Goal: Information Seeking & Learning: Learn about a topic

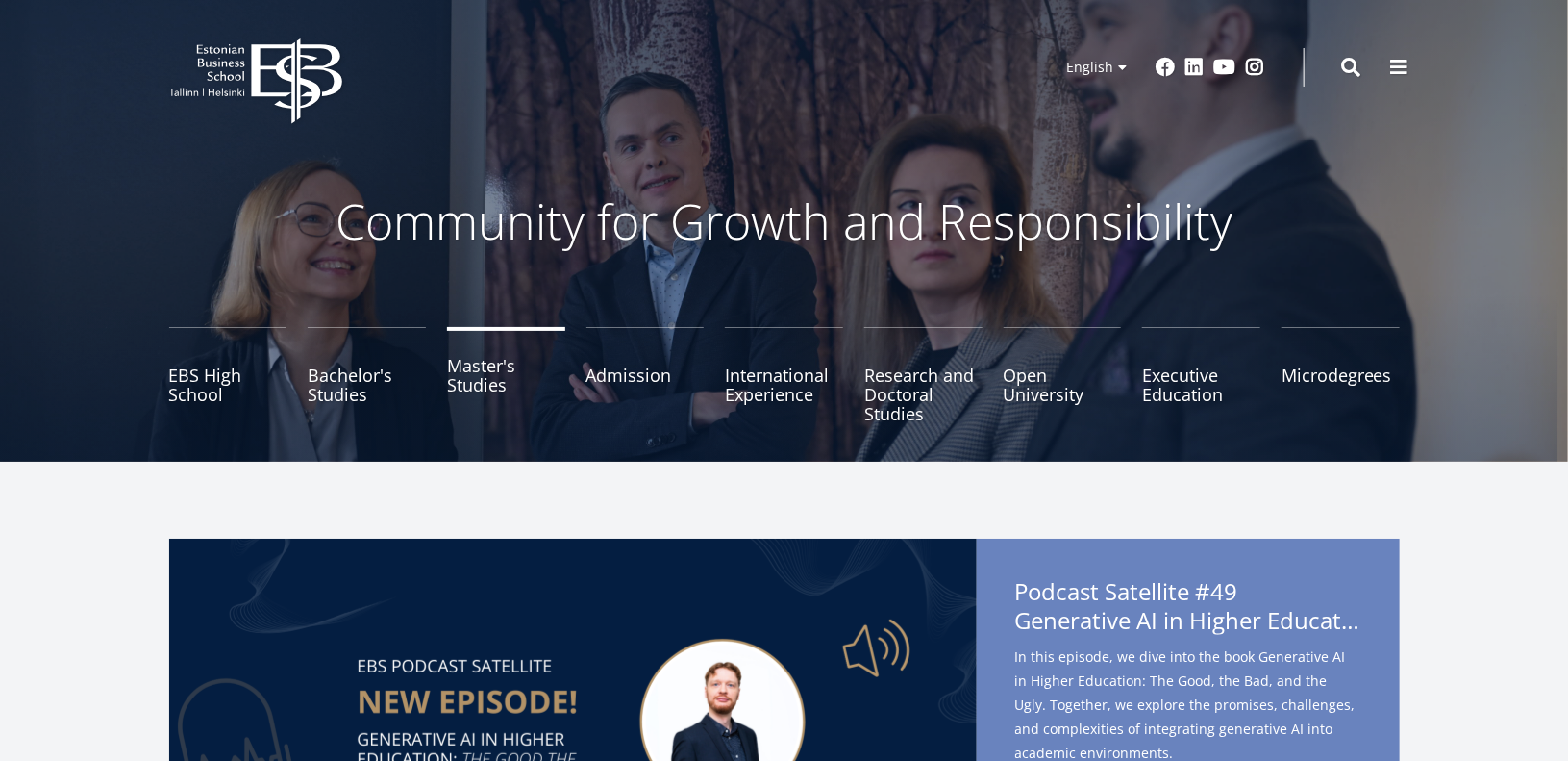
click at [480, 378] on link "Master's Studies" at bounding box center [506, 375] width 118 height 96
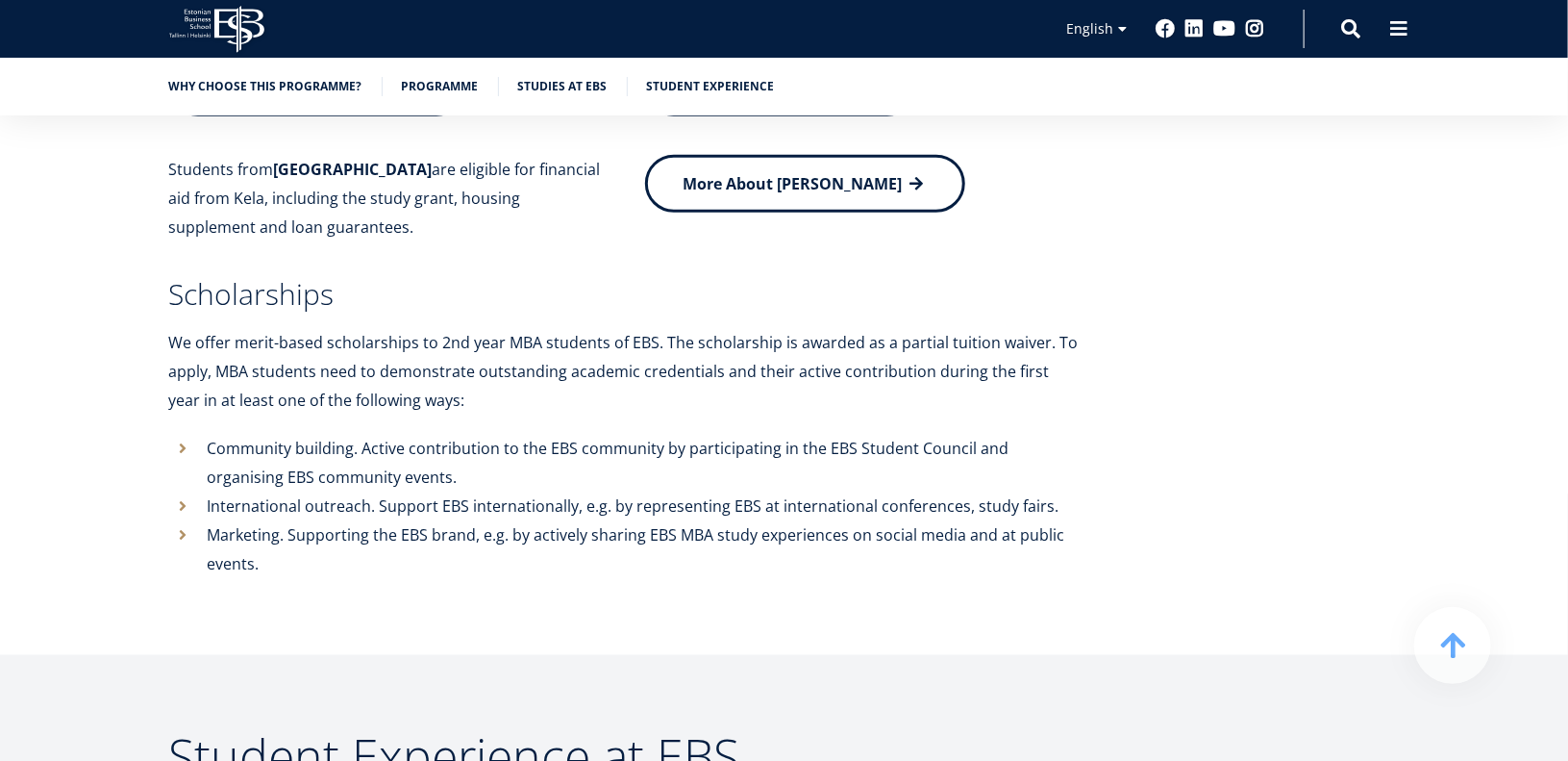
scroll to position [8308, 0]
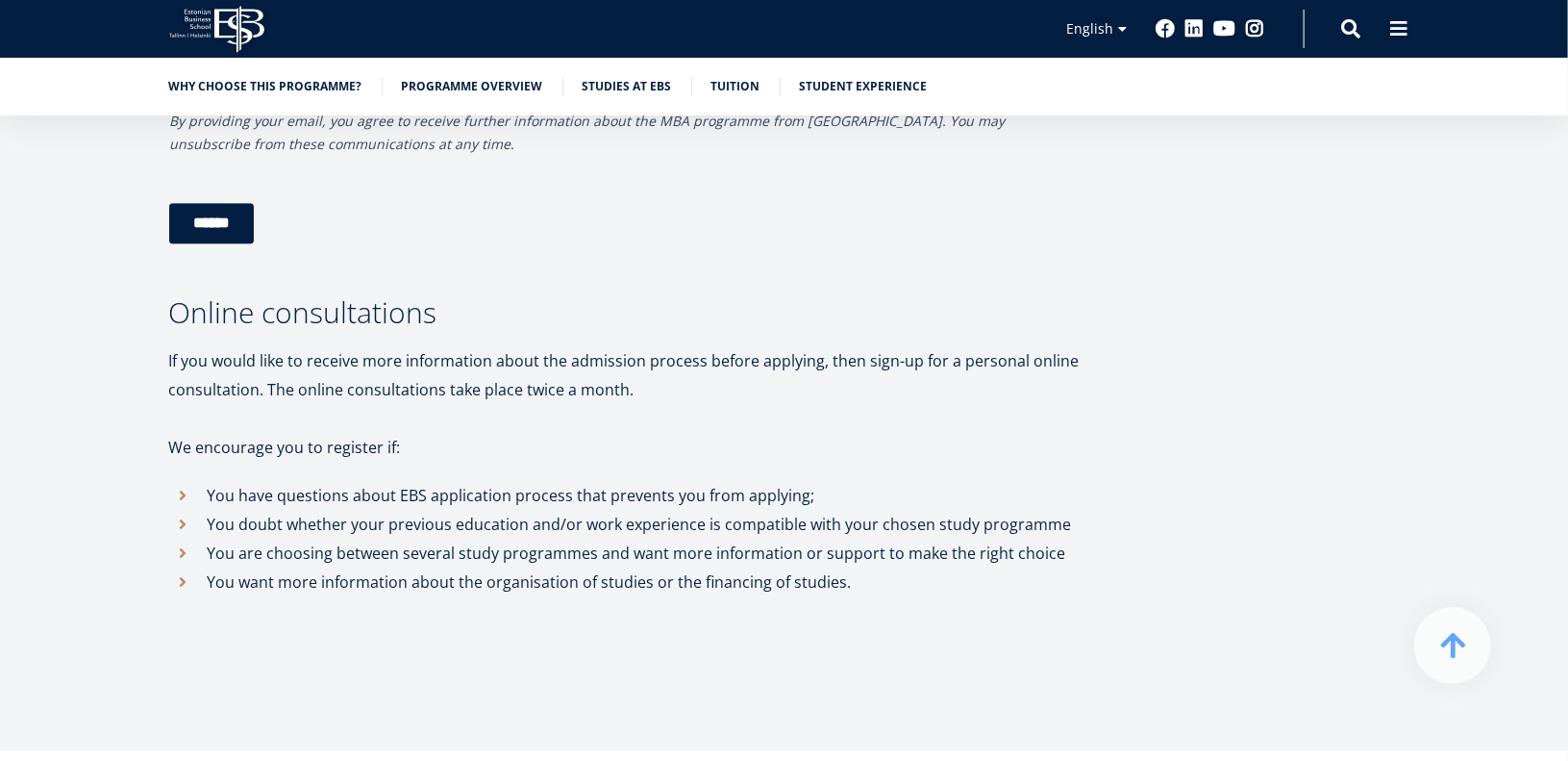
scroll to position [5650, 0]
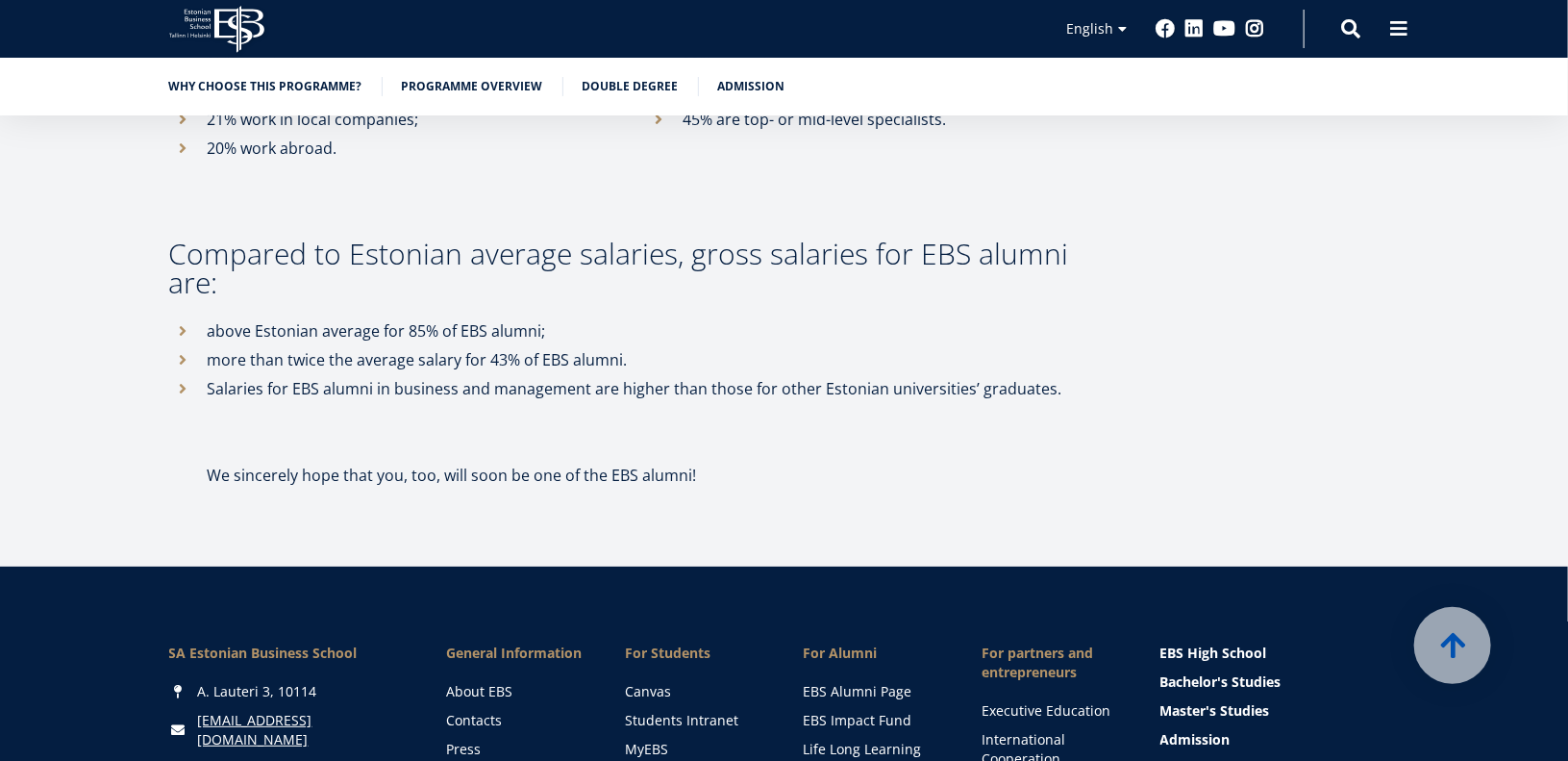
scroll to position [10893, 0]
